Goal: Task Accomplishment & Management: Manage account settings

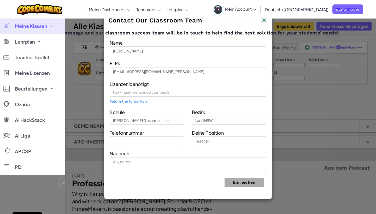
click at [264, 22] on img at bounding box center [264, 20] width 7 height 8
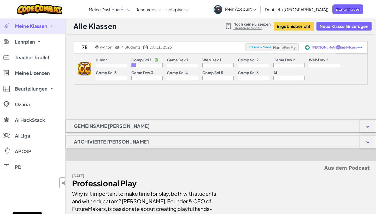
click at [53, 26] on link "Meine Klassen" at bounding box center [32, 26] width 65 height 16
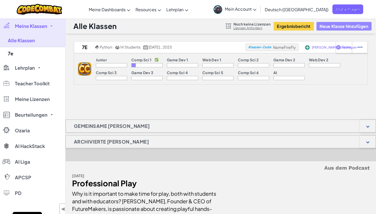
click at [346, 26] on button "Neue Klasse hinzufügen" at bounding box center [343, 26] width 55 height 9
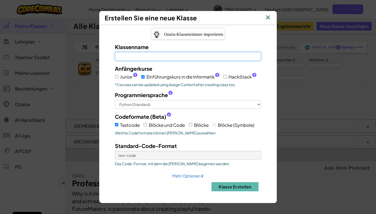
click at [148, 52] on input "Klassenname Feld ist erforderlich" at bounding box center [188, 56] width 146 height 9
type input "7d"
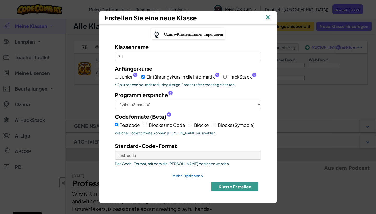
click at [232, 191] on button "Klasse erstellen" at bounding box center [234, 186] width 47 height 9
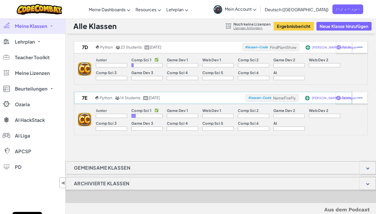
click at [314, 49] on span "[PERSON_NAME] hinzufügen" at bounding box center [334, 47] width 45 height 3
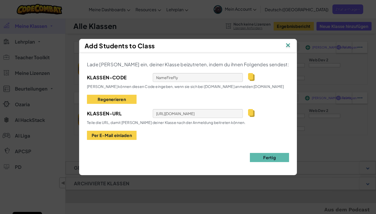
click at [285, 47] on img at bounding box center [288, 46] width 7 height 8
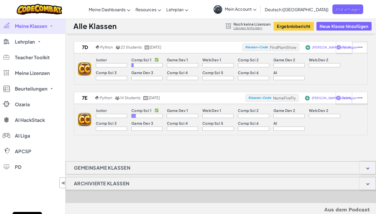
click at [358, 45] on div at bounding box center [359, 47] width 15 height 11
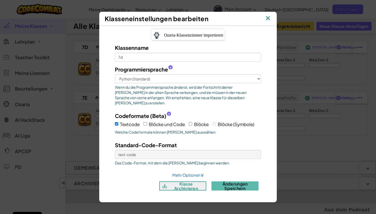
click at [268, 22] on img at bounding box center [267, 19] width 7 height 8
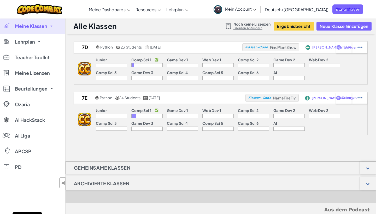
click at [86, 69] on img at bounding box center [84, 68] width 13 height 13
click at [281, 26] on button "Ergebnisbericht" at bounding box center [294, 26] width 40 height 9
